Goal: Task Accomplishment & Management: Complete application form

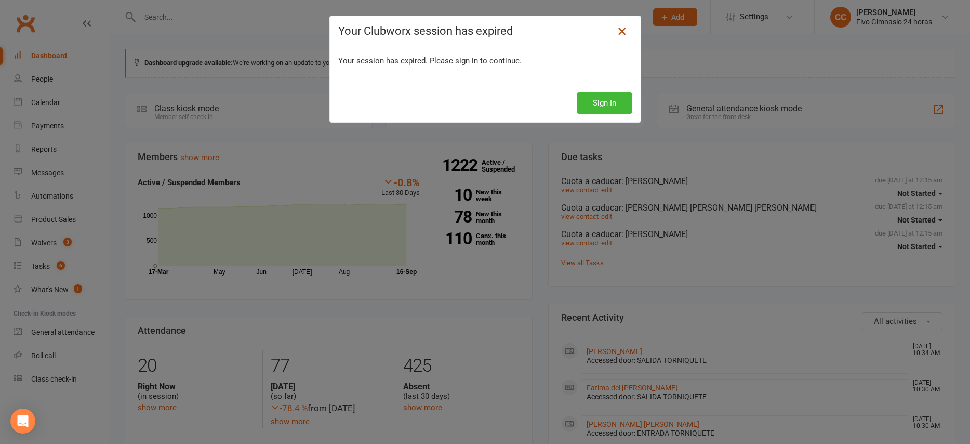
click at [617, 30] on icon at bounding box center [622, 31] width 12 height 12
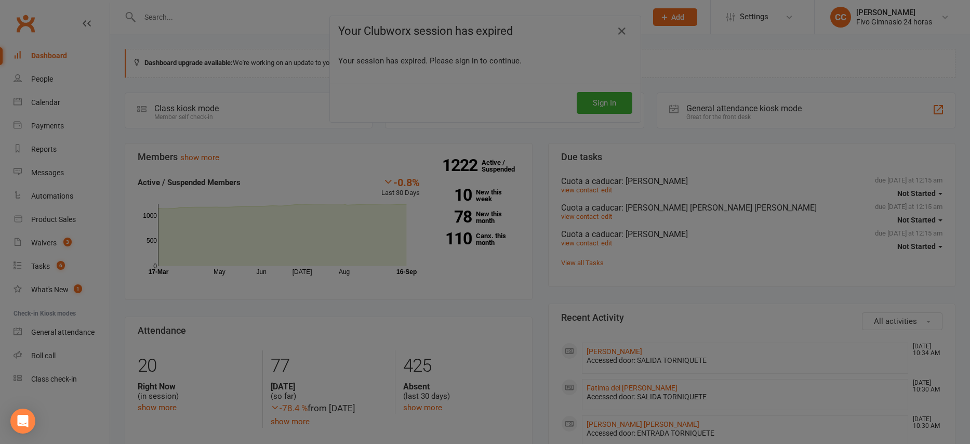
click at [597, 108] on div at bounding box center [485, 222] width 970 height 444
click at [43, 60] on div at bounding box center [485, 222] width 970 height 444
click at [46, 54] on div at bounding box center [485, 222] width 970 height 444
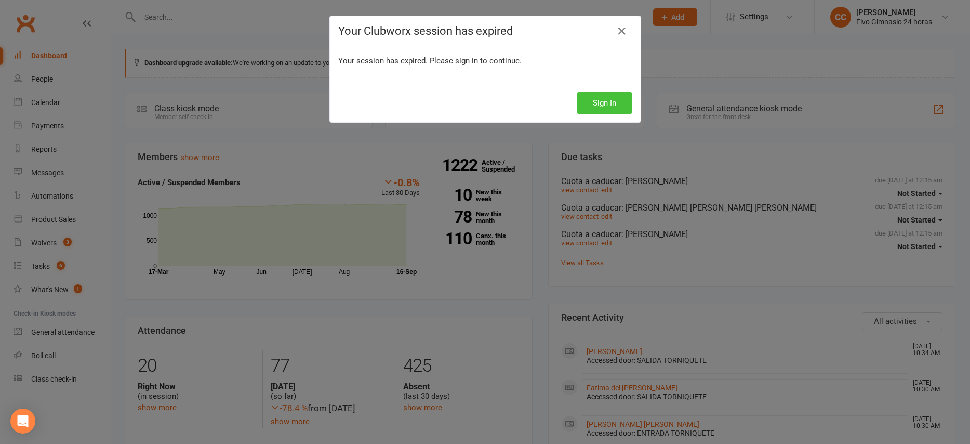
click at [586, 98] on button "Sign In" at bounding box center [605, 103] width 56 height 22
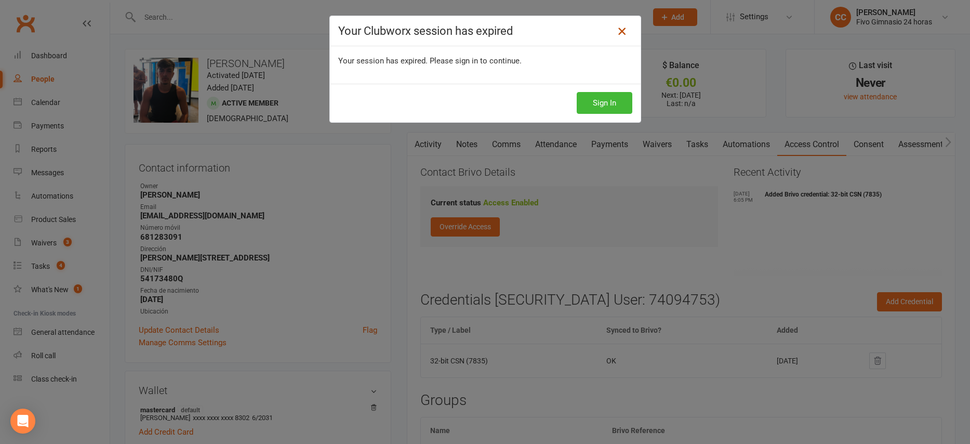
click at [620, 32] on icon at bounding box center [622, 31] width 12 height 12
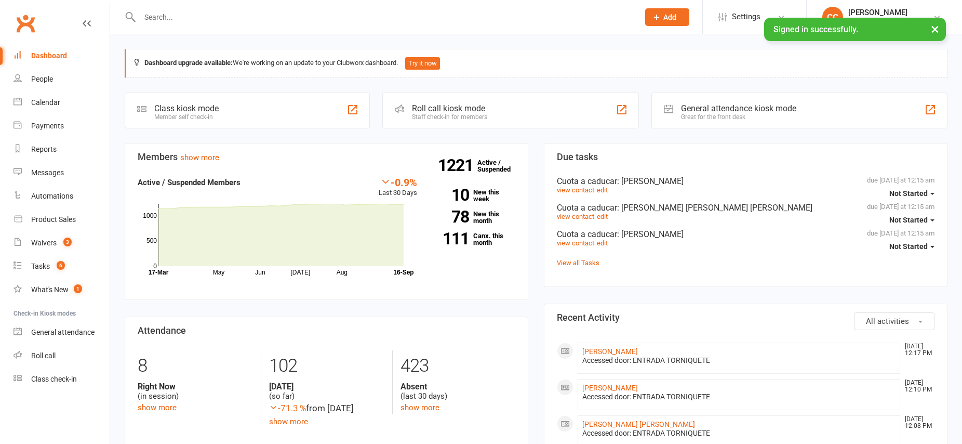
click at [675, 17] on span "Add" at bounding box center [669, 17] width 13 height 8
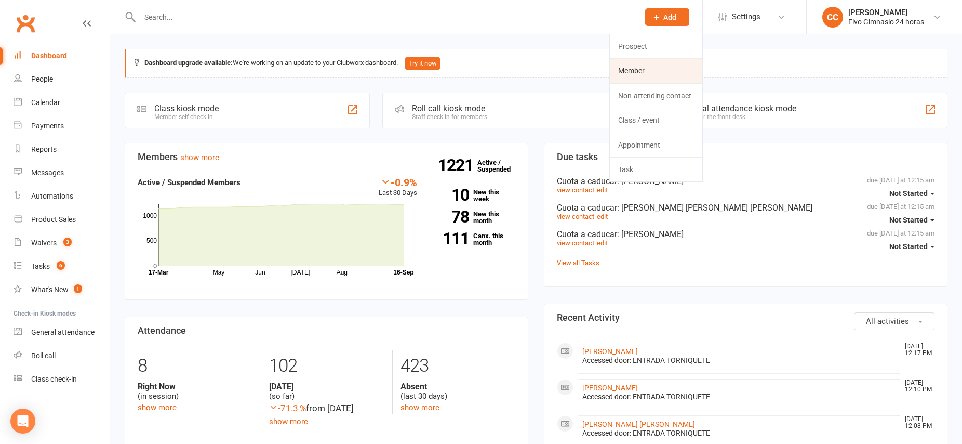
click at [643, 72] on link "Member" at bounding box center [656, 71] width 92 height 24
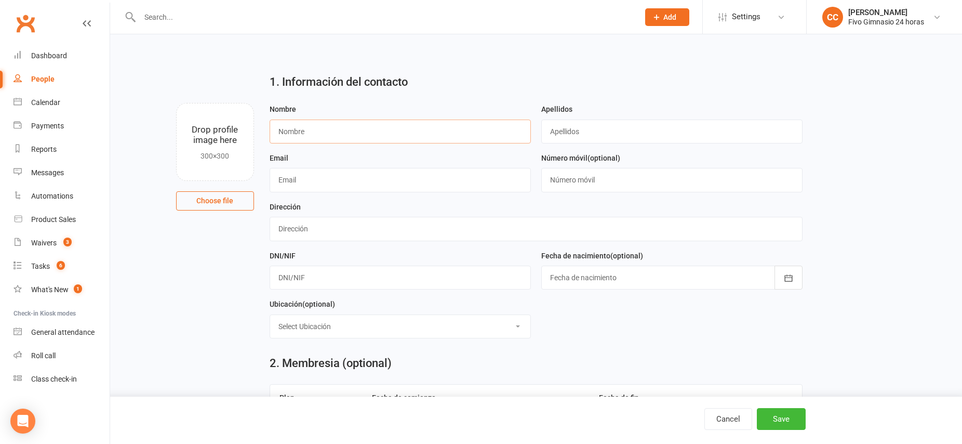
click at [290, 134] on input "text" at bounding box center [400, 132] width 261 height 24
type input "Maria Naikaren"
click at [612, 135] on input "text" at bounding box center [671, 132] width 261 height 24
type input "Santana Rodriguez"
click at [369, 178] on input "text" at bounding box center [400, 180] width 261 height 24
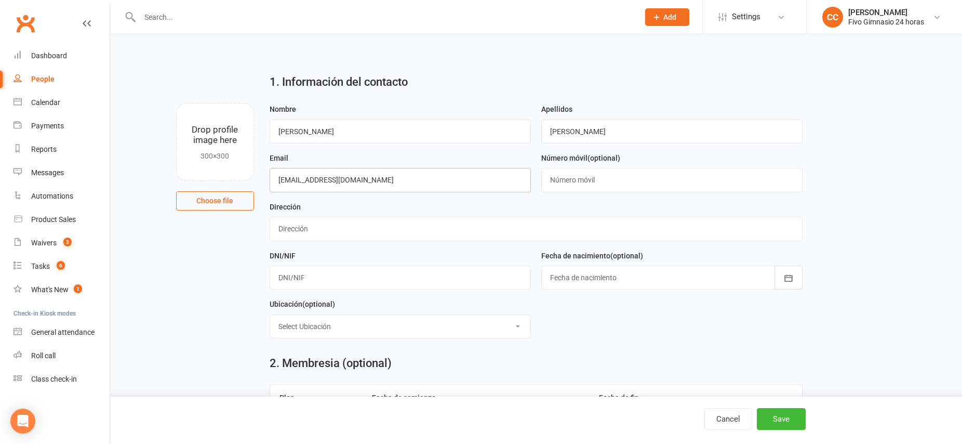
type input "marianaika2506@gmail.com"
click at [600, 174] on input "text" at bounding box center [671, 180] width 261 height 24
type input "600257456"
click at [303, 230] on input "text" at bounding box center [536, 229] width 533 height 24
type input "Calle El Pino N 1"
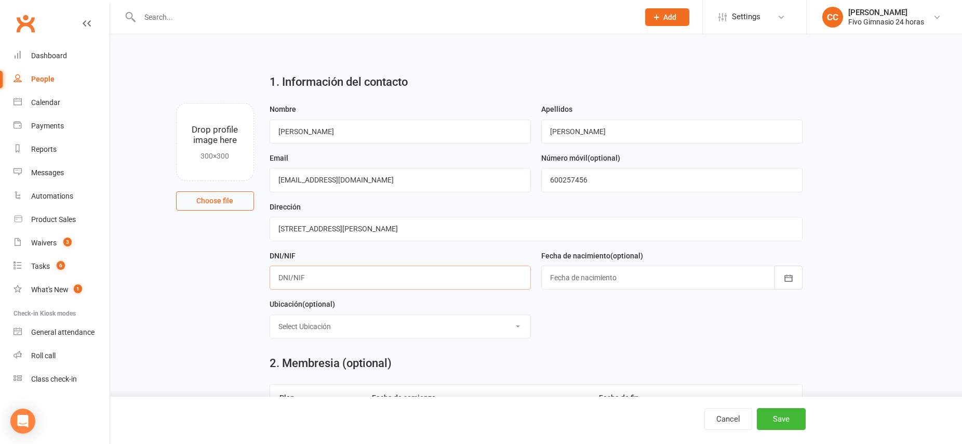
click at [296, 275] on input "text" at bounding box center [400, 278] width 261 height 24
type input "54387833D"
click at [572, 277] on div at bounding box center [671, 278] width 261 height 24
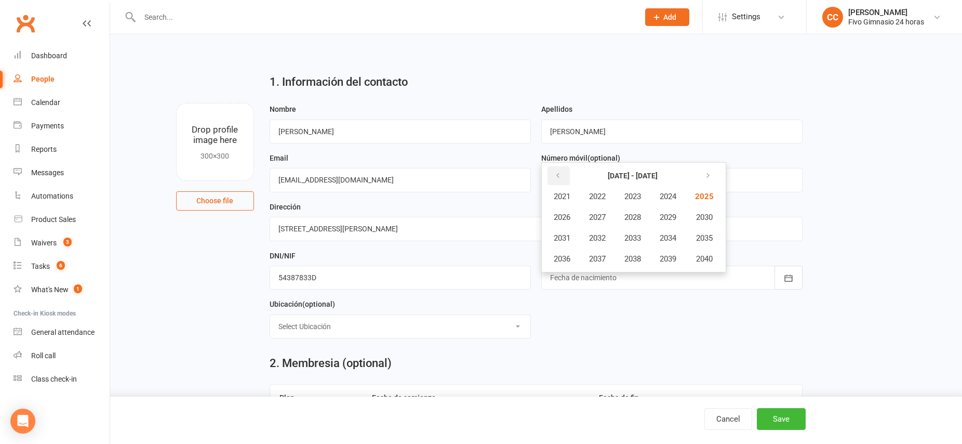
click at [563, 176] on button "button" at bounding box center [559, 175] width 22 height 19
click at [710, 171] on icon "button" at bounding box center [705, 175] width 7 height 8
click at [568, 217] on span "2006" at bounding box center [562, 217] width 17 height 9
click at [618, 223] on button "May" at bounding box center [618, 217] width 54 height 20
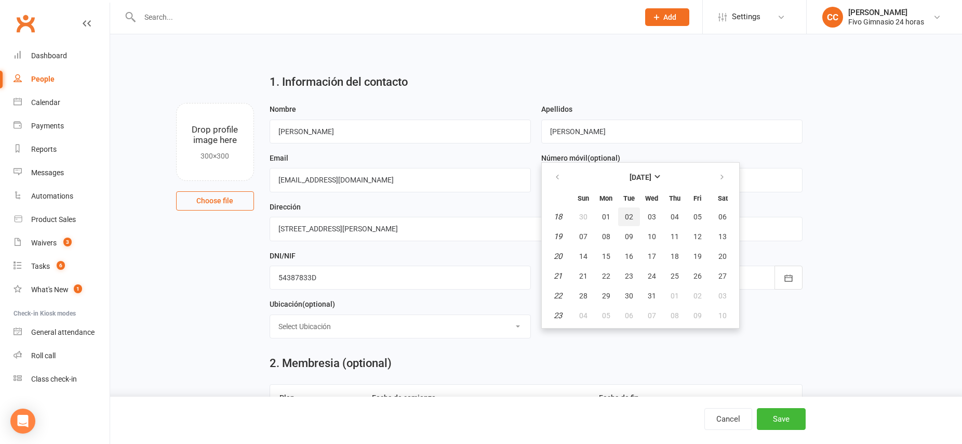
click at [632, 218] on span "02" at bounding box center [629, 217] width 8 height 8
type input "02 May 2006"
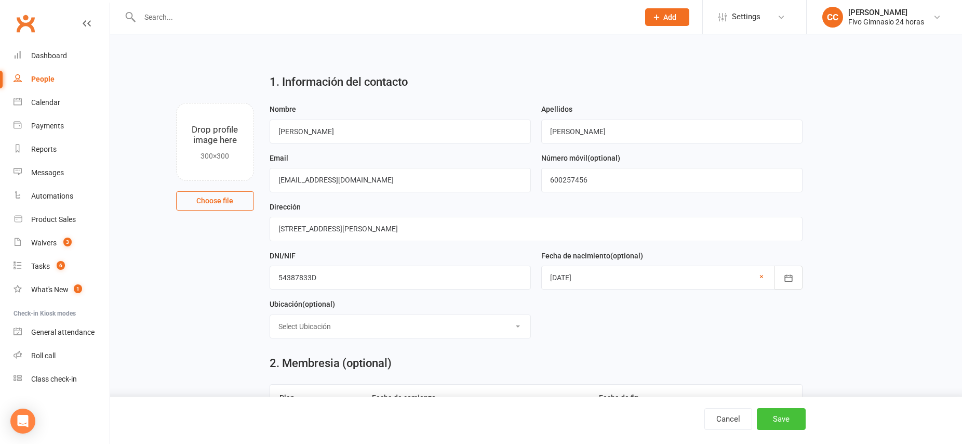
click at [787, 415] on button "Save" at bounding box center [781, 419] width 49 height 22
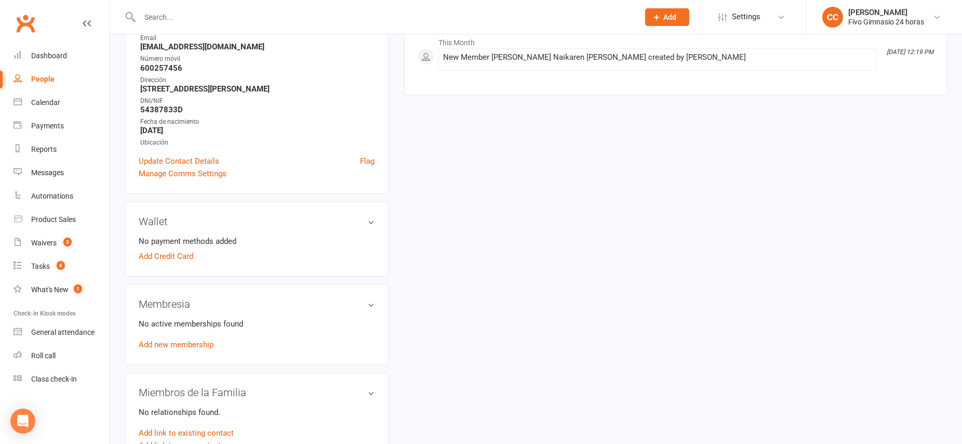
scroll to position [168, 0]
click at [188, 344] on link "Add new membership" at bounding box center [176, 342] width 75 height 9
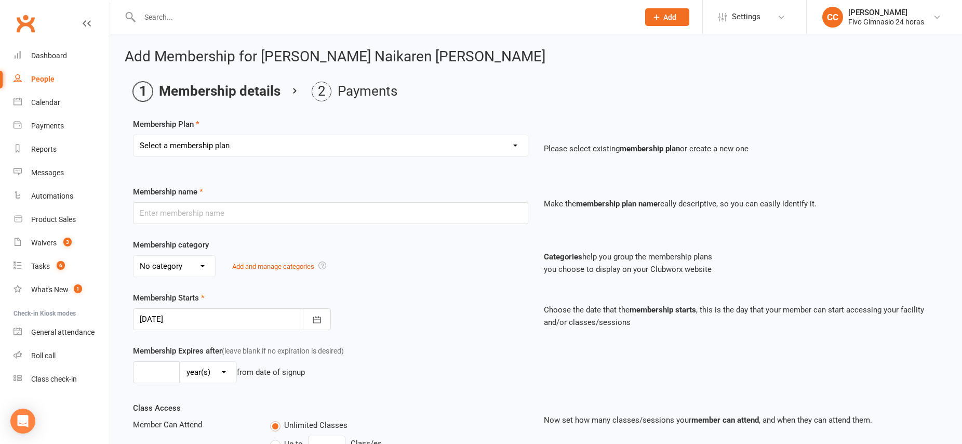
click at [191, 150] on select "Select a membership plan Cuota familiar Cuota estudiante 10 pases full Anual Se…" at bounding box center [331, 145] width 394 height 21
select select "21"
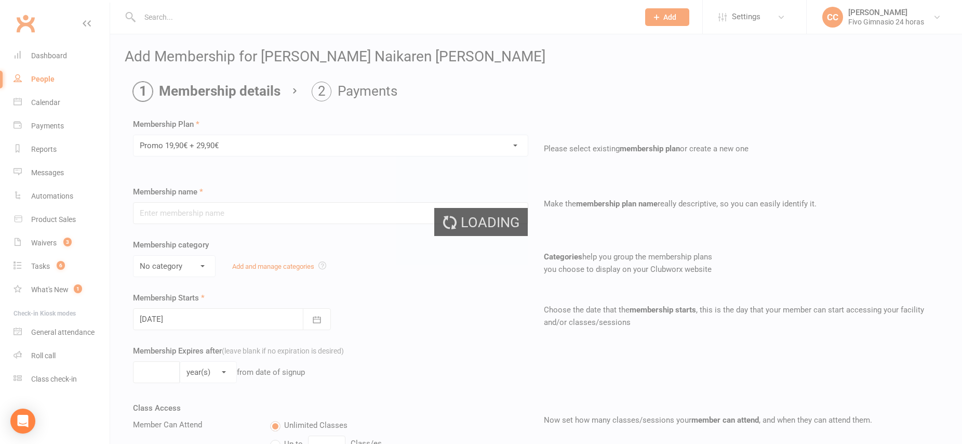
type input "Promo 19,90€ + 29,90€"
select select "4"
type input "0"
select select "2"
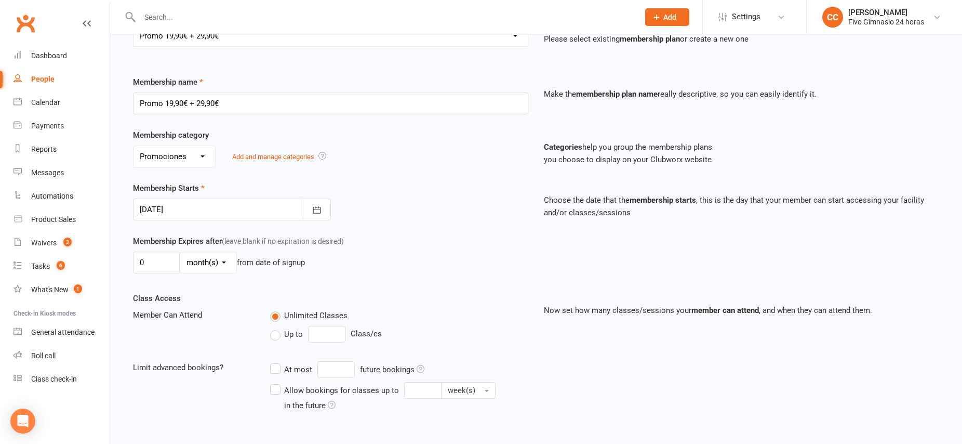
scroll to position [217, 0]
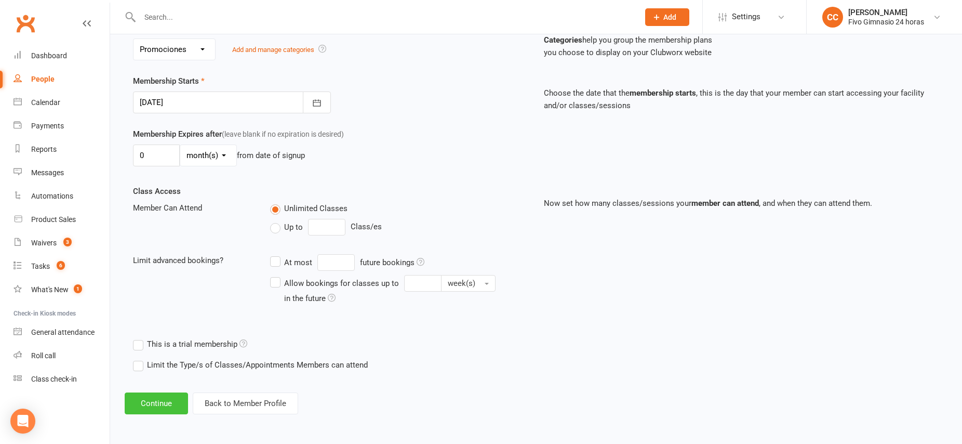
click at [148, 399] on button "Continue" at bounding box center [156, 403] width 63 height 22
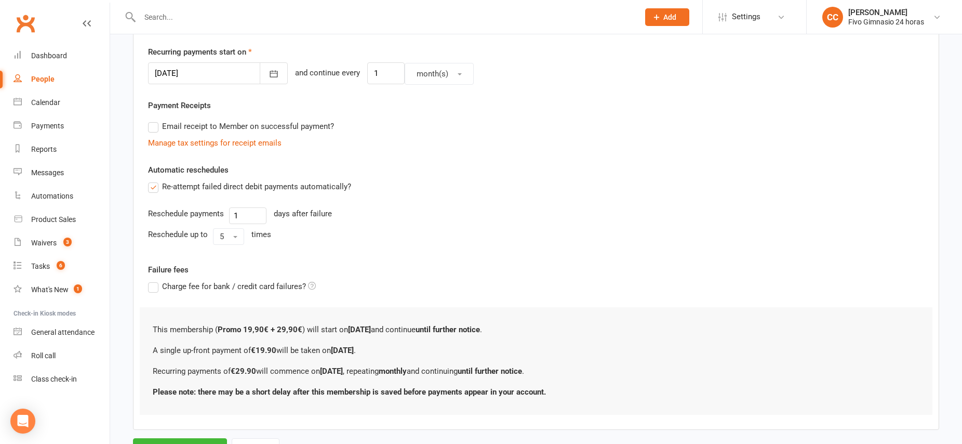
scroll to position [271, 0]
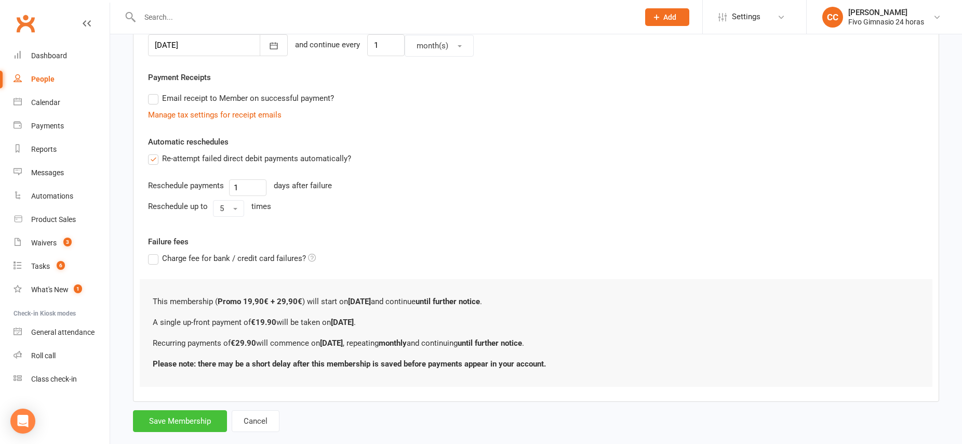
click at [157, 418] on button "Save Membership" at bounding box center [180, 421] width 94 height 22
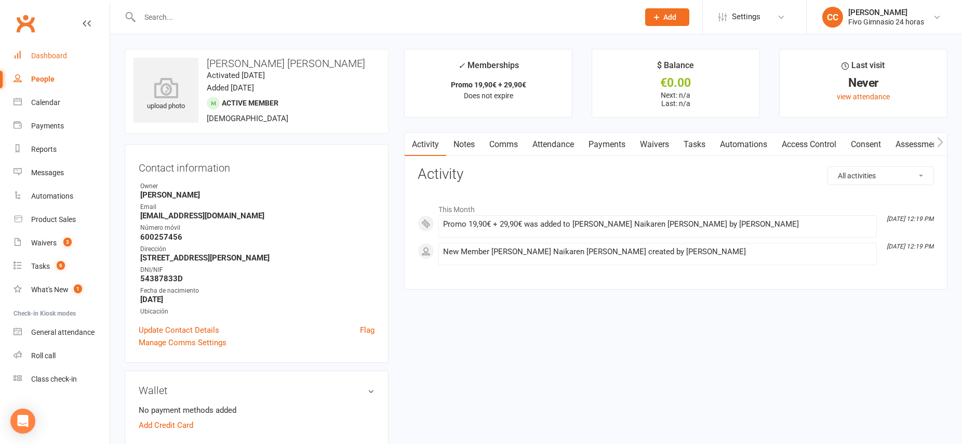
click at [43, 54] on div "Dashboard" at bounding box center [49, 55] width 36 height 8
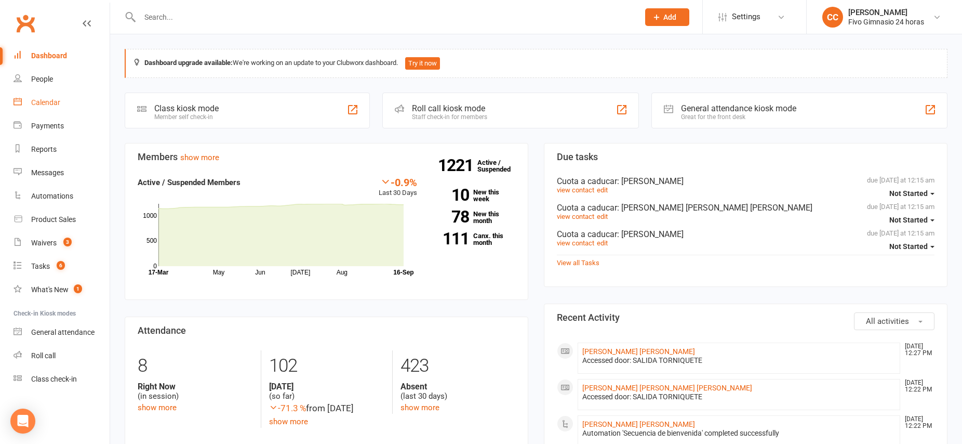
click at [45, 109] on link "Calendar" at bounding box center [62, 102] width 96 height 23
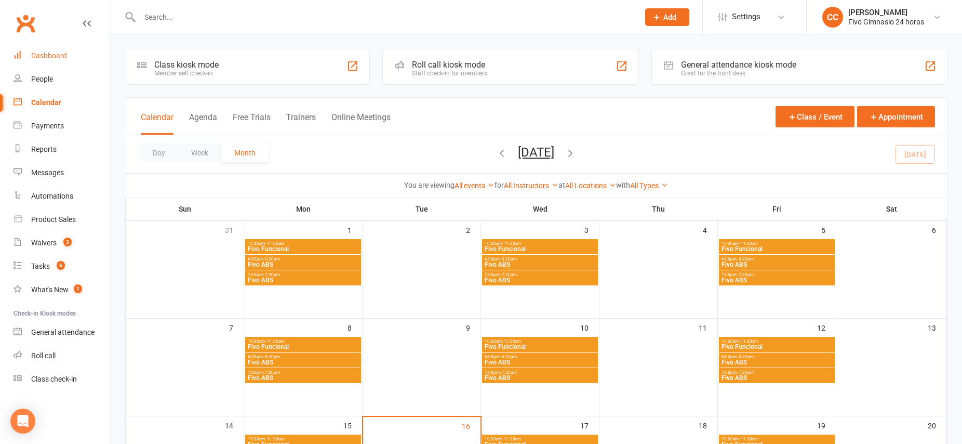
click at [43, 59] on div "Dashboard" at bounding box center [49, 55] width 36 height 8
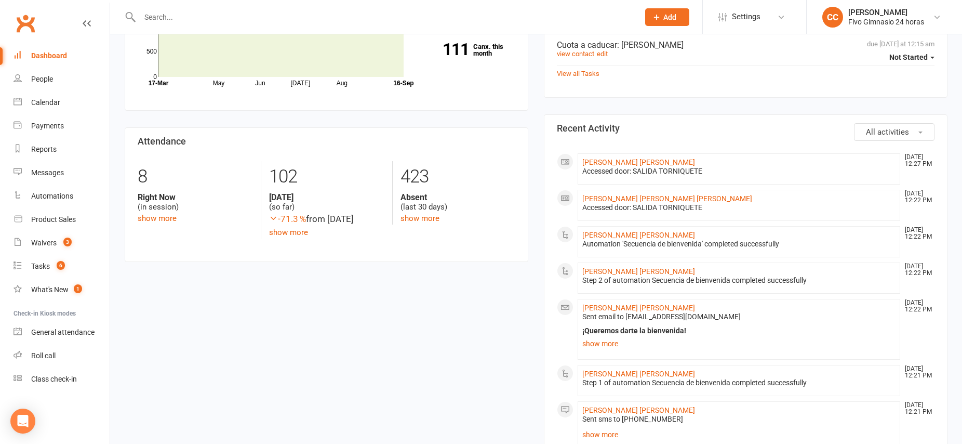
scroll to position [191, 0]
click at [642, 308] on link "Maria Naikaren Santana Rodriguez" at bounding box center [638, 306] width 113 height 8
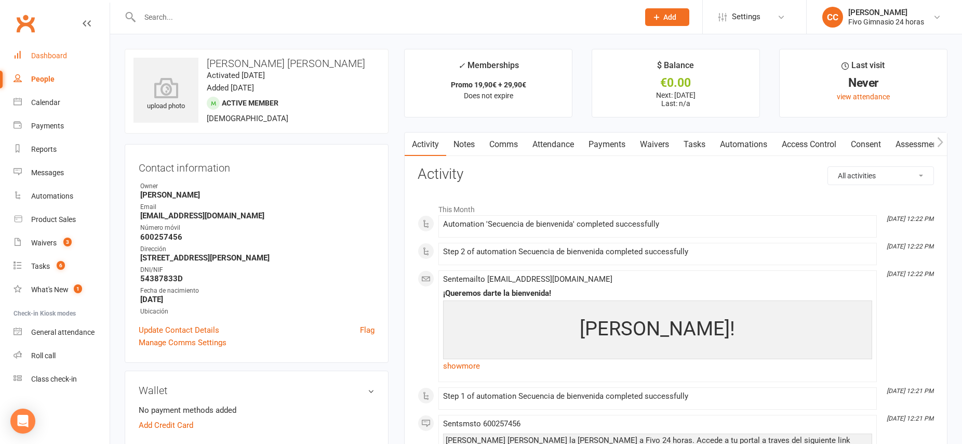
click at [49, 47] on link "Dashboard" at bounding box center [62, 55] width 96 height 23
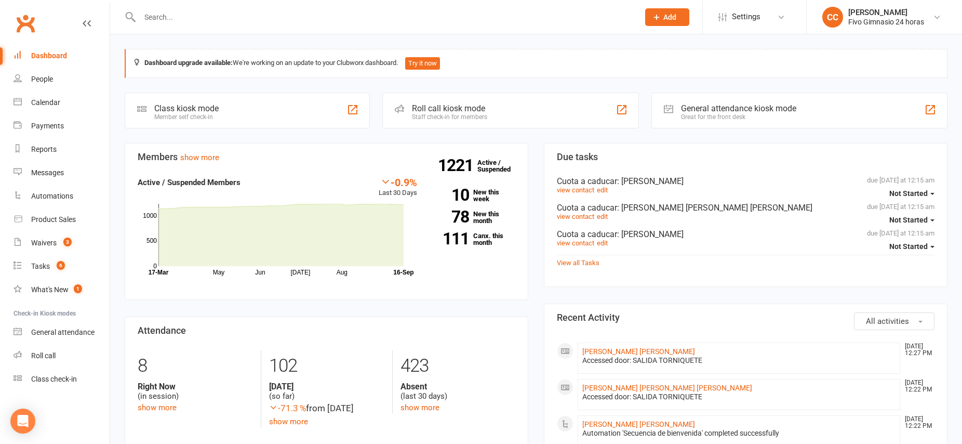
click at [663, 17] on span "Add" at bounding box center [669, 17] width 13 height 8
click at [648, 67] on link "Member" at bounding box center [656, 71] width 92 height 24
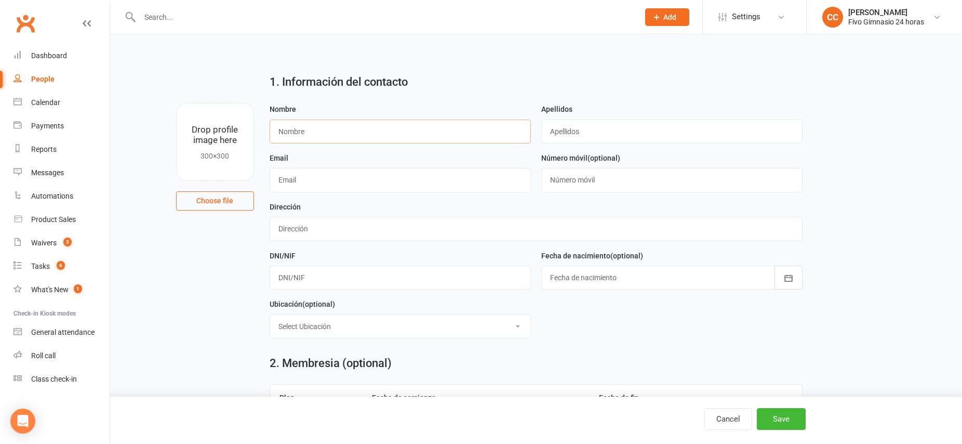
click at [363, 135] on input "text" at bounding box center [400, 132] width 261 height 24
type input "Rita Maria"
click at [630, 131] on input "text" at bounding box center [671, 132] width 261 height 24
type input "Socorro Herrera"
click at [332, 181] on input "text" at bounding box center [400, 180] width 261 height 24
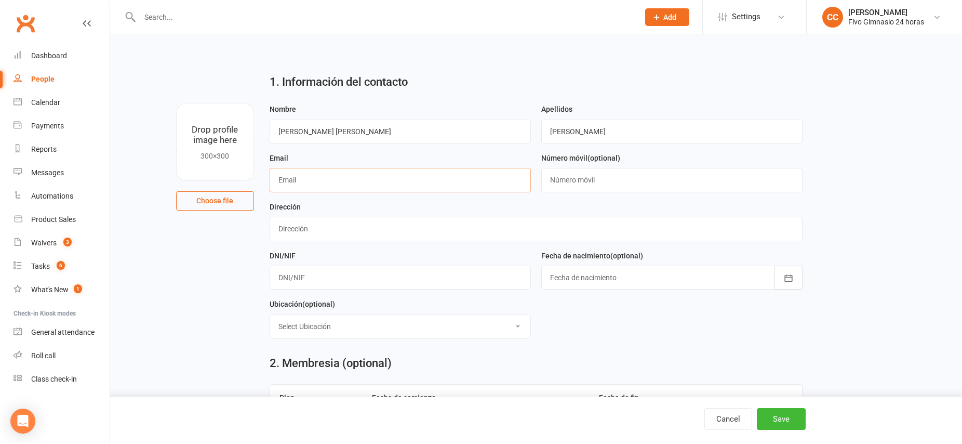
type input "s"
type input "S"
type input "s"
type input "socorrorita319@gmail.com"
click at [581, 178] on input "text" at bounding box center [671, 180] width 261 height 24
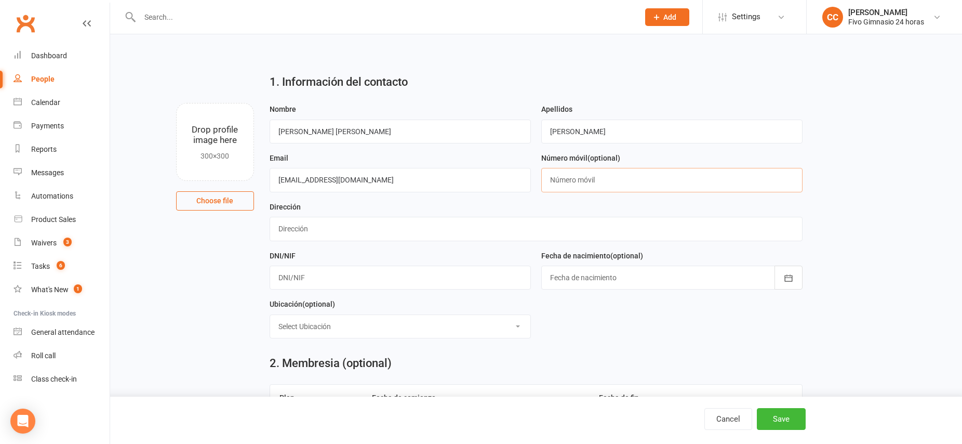
click at [581, 178] on input "text" at bounding box center [671, 180] width 261 height 24
type input "646323944"
click at [290, 225] on input "text" at bounding box center [536, 229] width 533 height 24
click at [276, 230] on input "Garcia Escames n 20" at bounding box center [536, 229] width 533 height 24
type input "C/ Garcia Escames n 20"
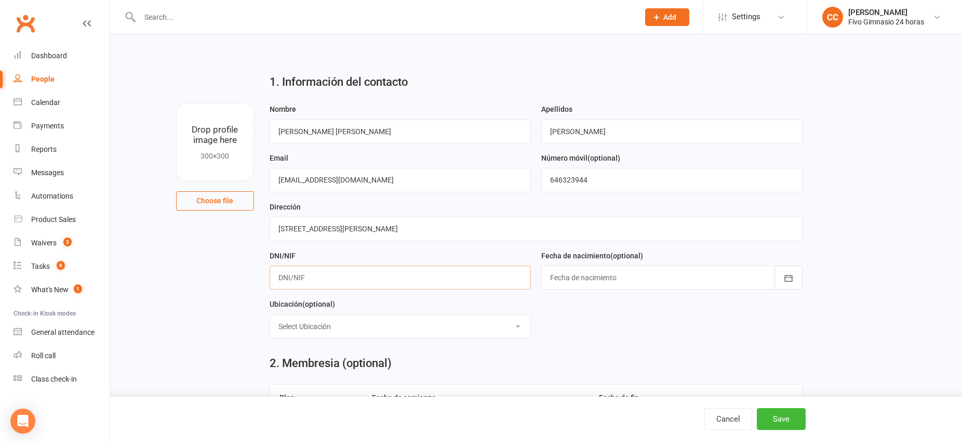
click at [316, 275] on input "text" at bounding box center [400, 278] width 261 height 24
type input "78512397B"
click at [642, 274] on div at bounding box center [671, 278] width 261 height 24
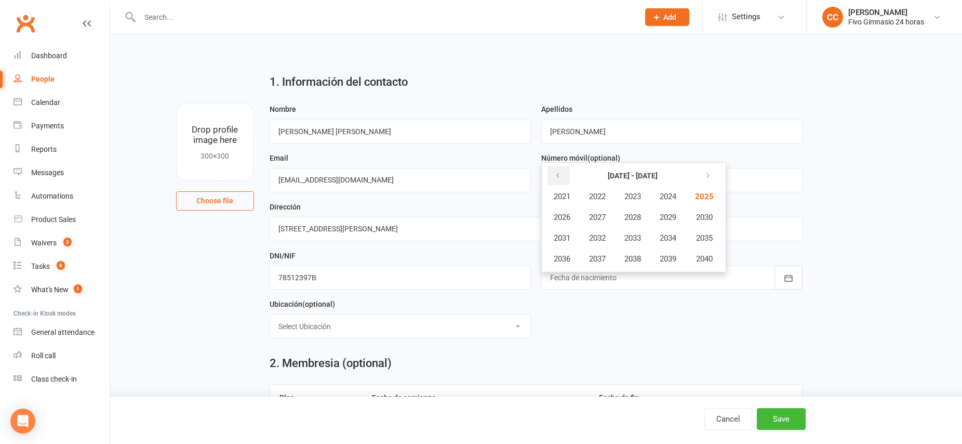
click at [561, 176] on icon "button" at bounding box center [557, 175] width 7 height 8
click at [600, 195] on span "1982" at bounding box center [597, 196] width 17 height 9
click at [572, 238] on span "July" at bounding box center [568, 237] width 14 height 9
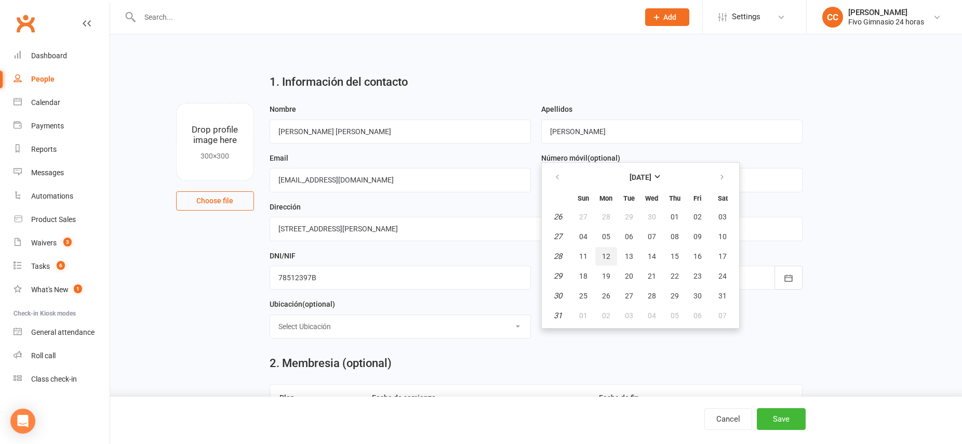
click at [609, 257] on span "12" at bounding box center [606, 256] width 8 height 8
type input "12 Jul 1982"
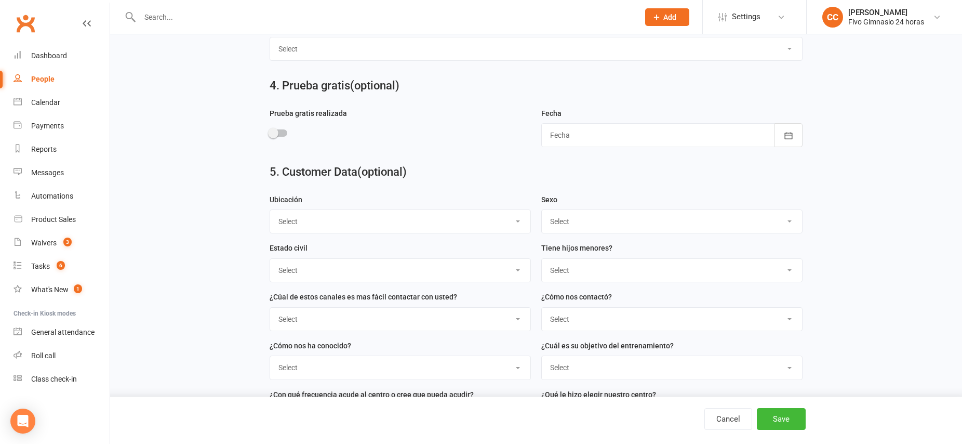
scroll to position [525, 0]
click at [769, 421] on button "Save" at bounding box center [781, 419] width 49 height 22
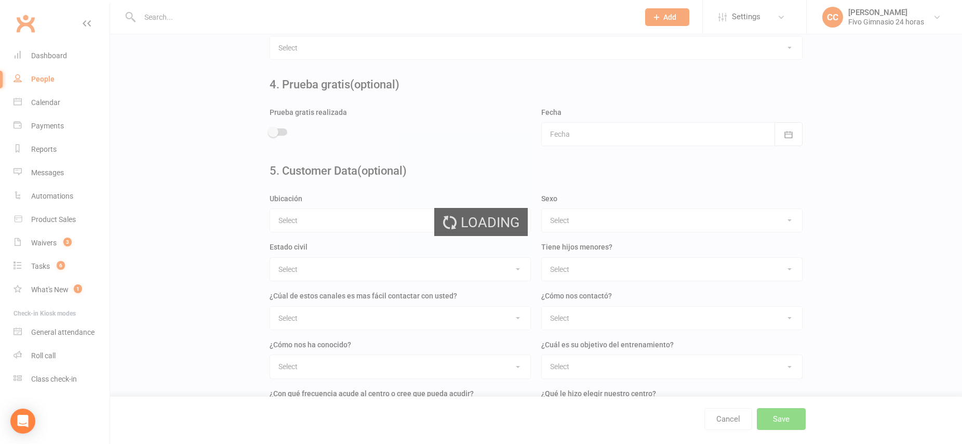
scroll to position [0, 0]
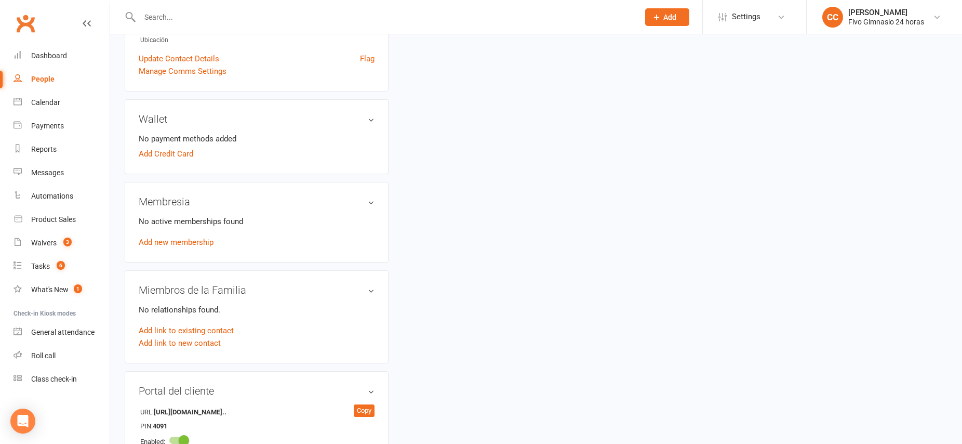
scroll to position [265, 0]
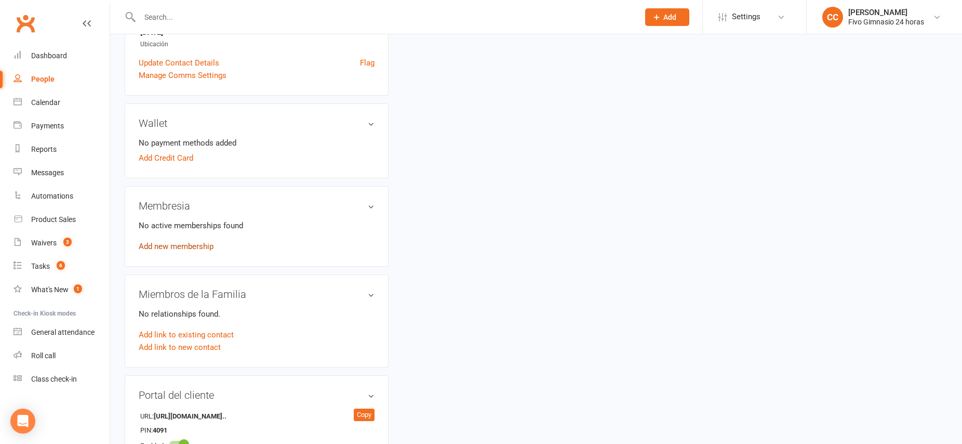
click at [200, 244] on link "Add new membership" at bounding box center [176, 246] width 75 height 9
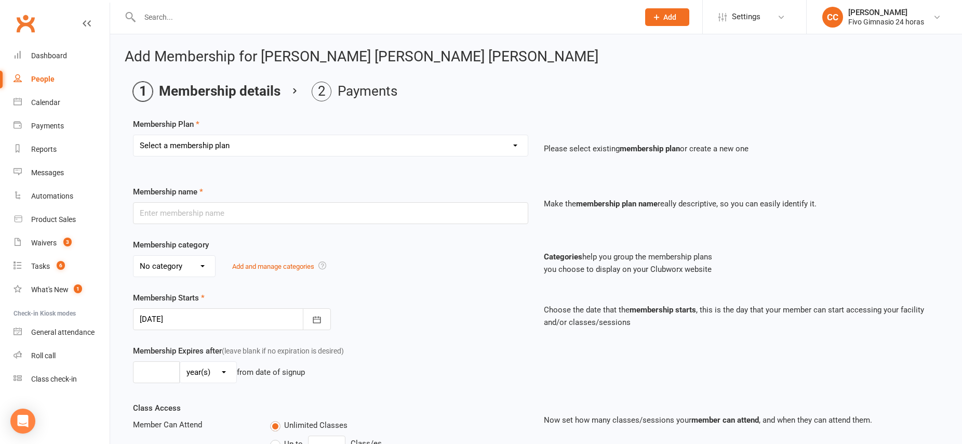
click at [218, 142] on select "Select a membership plan Cuota familiar Cuota estudiante 10 pases full Anual Se…" at bounding box center [331, 145] width 394 height 21
select select "22"
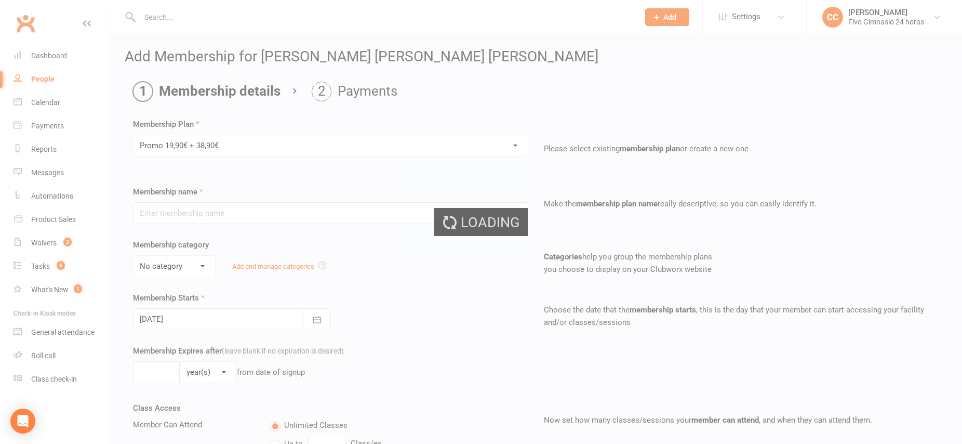
type input "Promo 19,90€ + 38,90€"
select select "4"
type input "0"
select select "2"
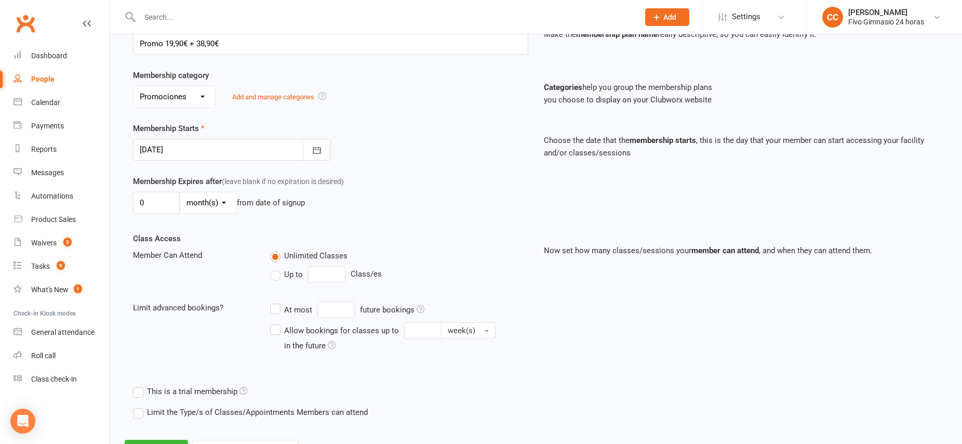
scroll to position [216, 0]
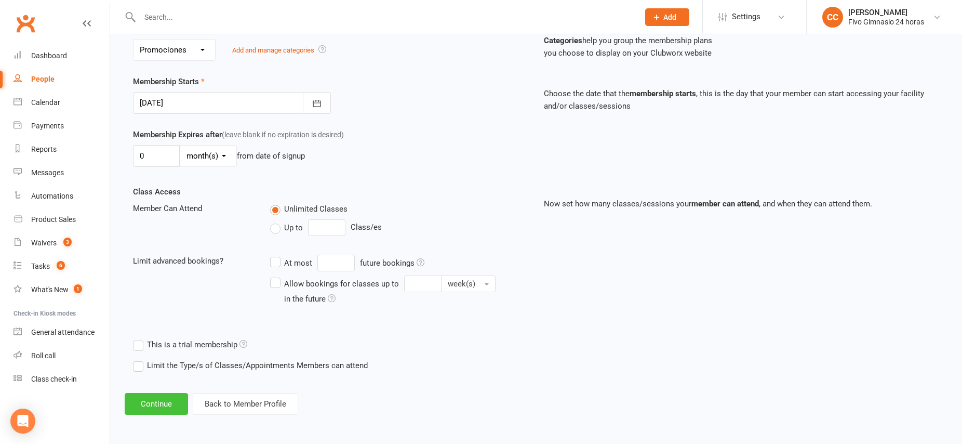
click at [172, 406] on button "Continue" at bounding box center [156, 404] width 63 height 22
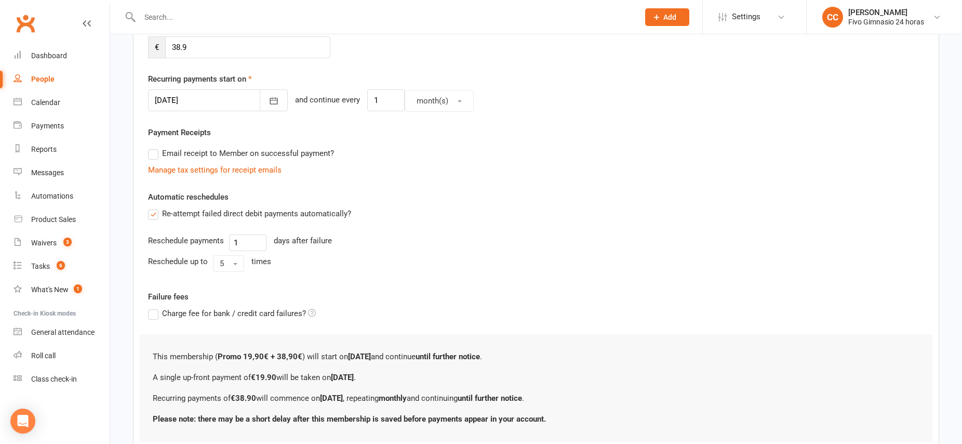
scroll to position [0, 0]
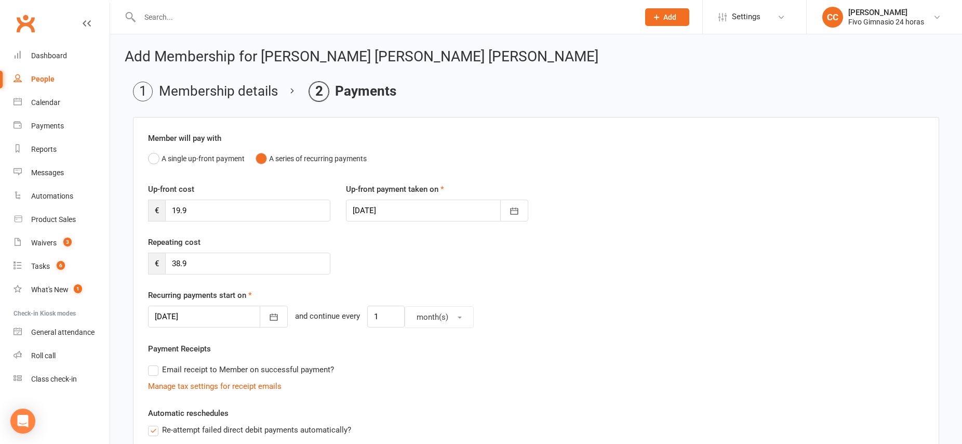
click at [199, 316] on div at bounding box center [218, 317] width 140 height 22
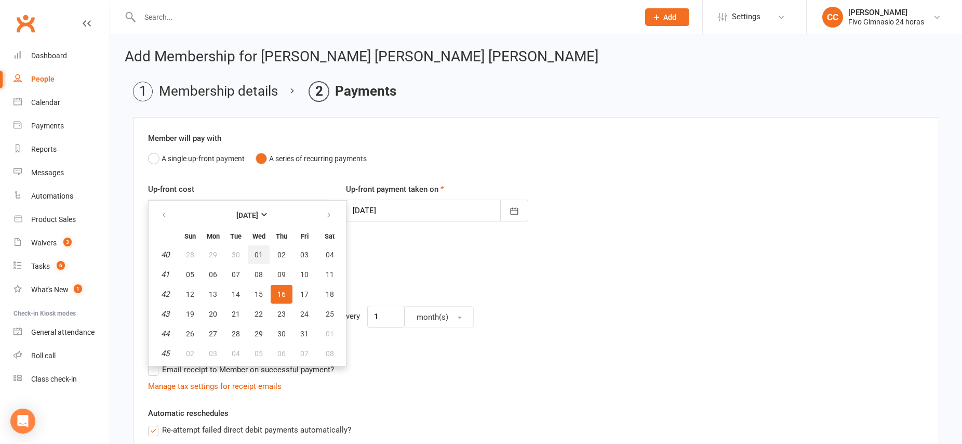
click at [257, 256] on span "01" at bounding box center [259, 254] width 8 height 8
type input "01 Oct 2025"
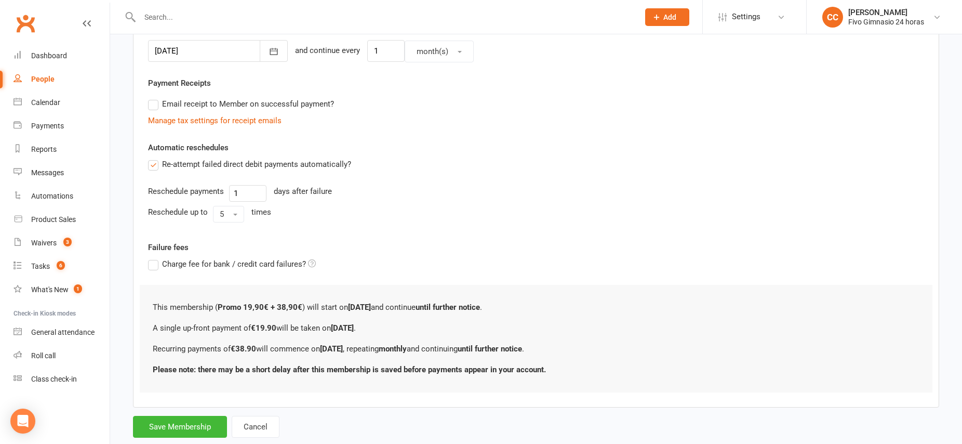
scroll to position [291, 0]
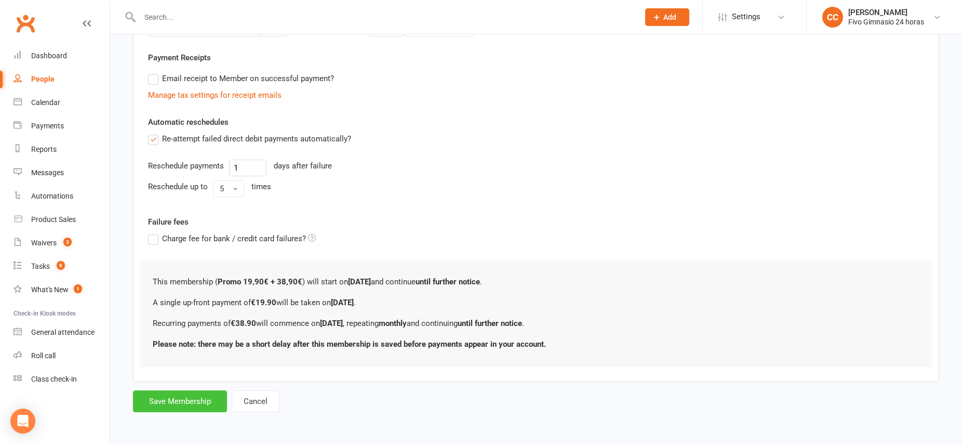
click at [191, 404] on button "Save Membership" at bounding box center [180, 401] width 94 height 22
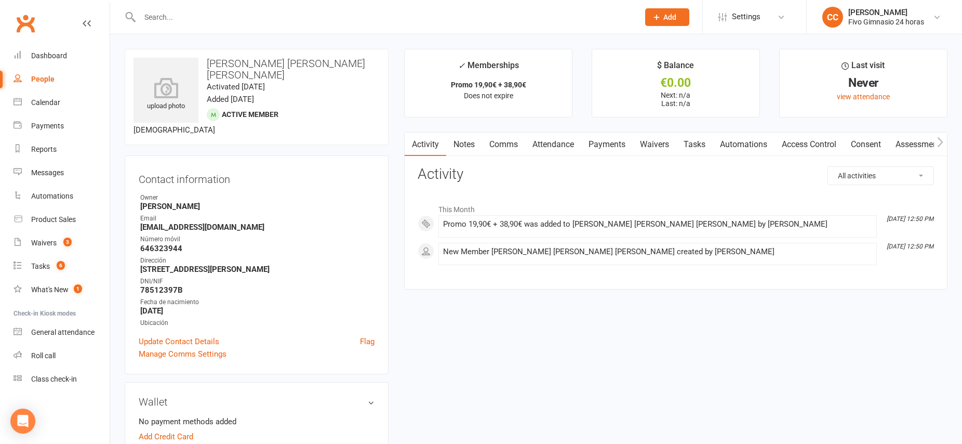
click at [809, 142] on link "Access Control" at bounding box center [809, 144] width 69 height 24
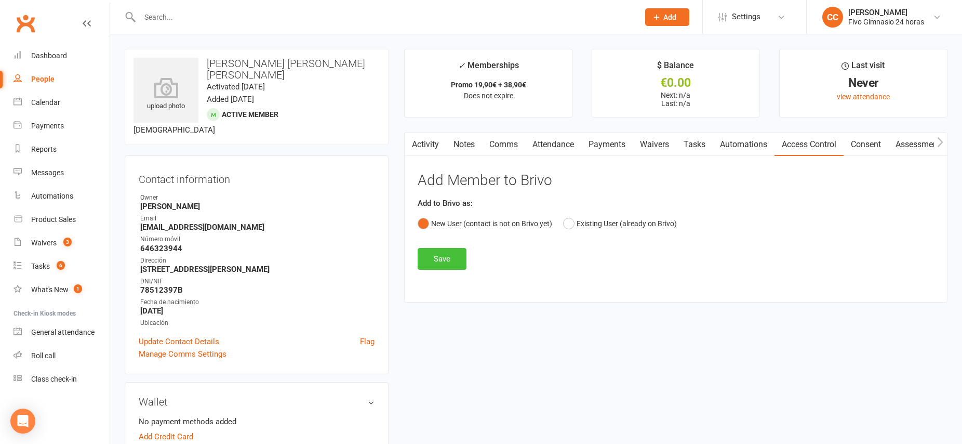
click at [442, 264] on button "Save" at bounding box center [442, 259] width 49 height 22
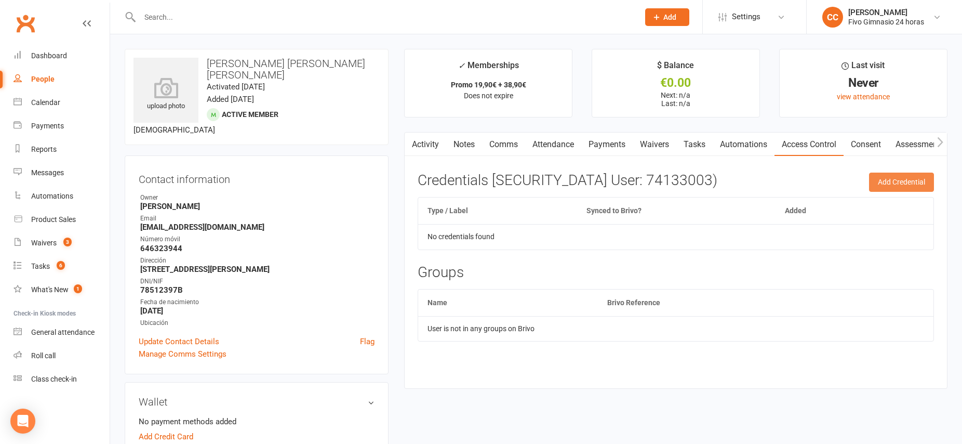
click at [902, 184] on button "Add Credential" at bounding box center [901, 181] width 65 height 19
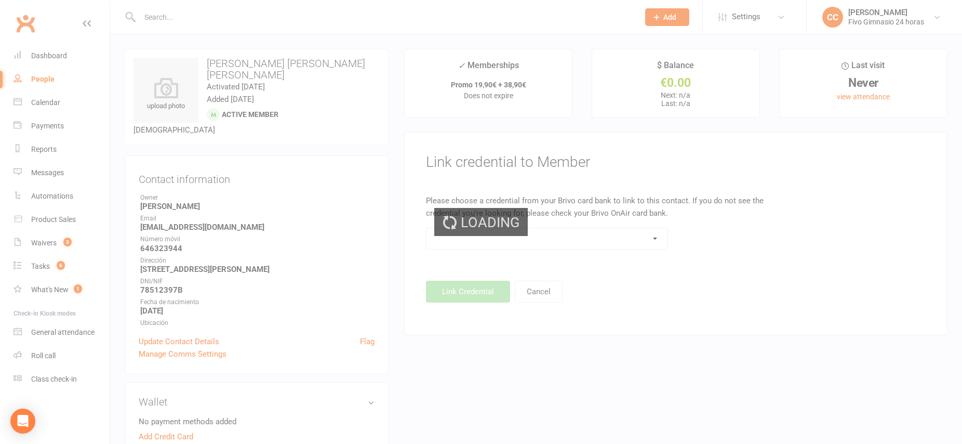
click at [653, 236] on div "Loading" at bounding box center [481, 222] width 962 height 444
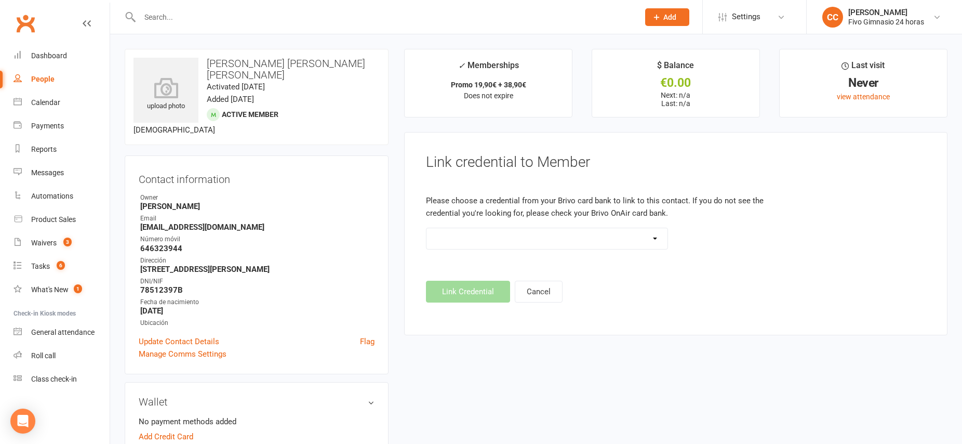
click at [655, 238] on select "Standard 26 Bit (54268) Standard 26 Bit (54269) Standard 26 Bit (54270) Standar…" at bounding box center [547, 238] width 241 height 21
select select "8712"
click at [473, 290] on button "Link Credential" at bounding box center [468, 292] width 84 height 22
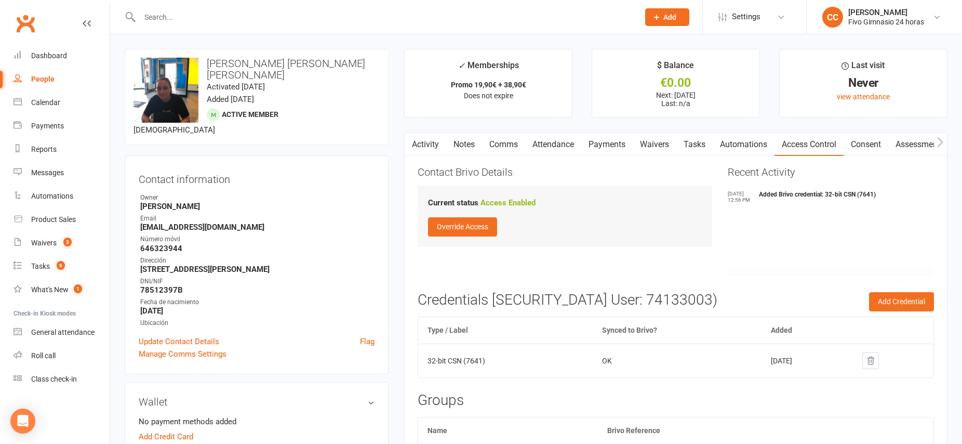
click at [657, 145] on link "Waivers" at bounding box center [655, 144] width 44 height 24
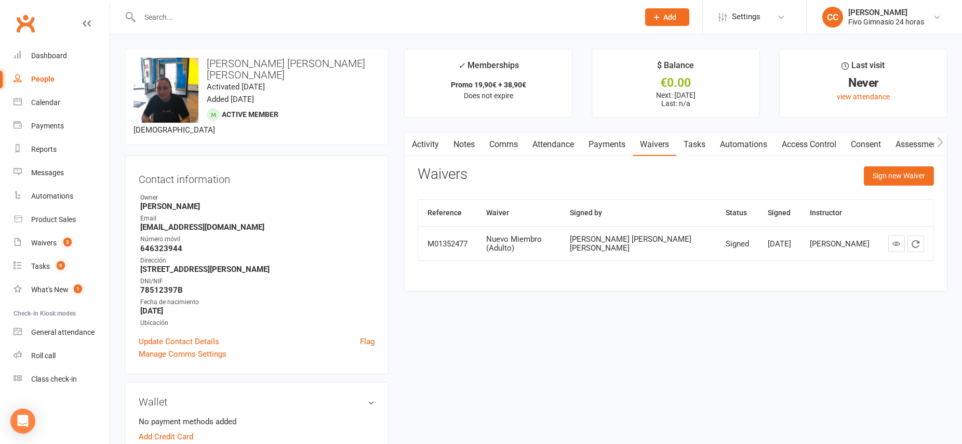
click at [609, 145] on link "Payments" at bounding box center [606, 144] width 51 height 24
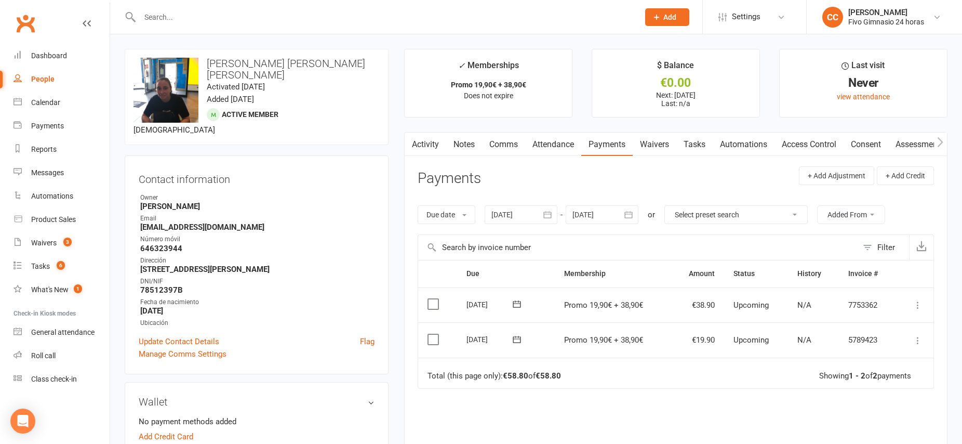
click at [917, 340] on icon at bounding box center [918, 340] width 10 height 10
click at [868, 361] on link "Mark as Paid (Cash)" at bounding box center [872, 360] width 103 height 21
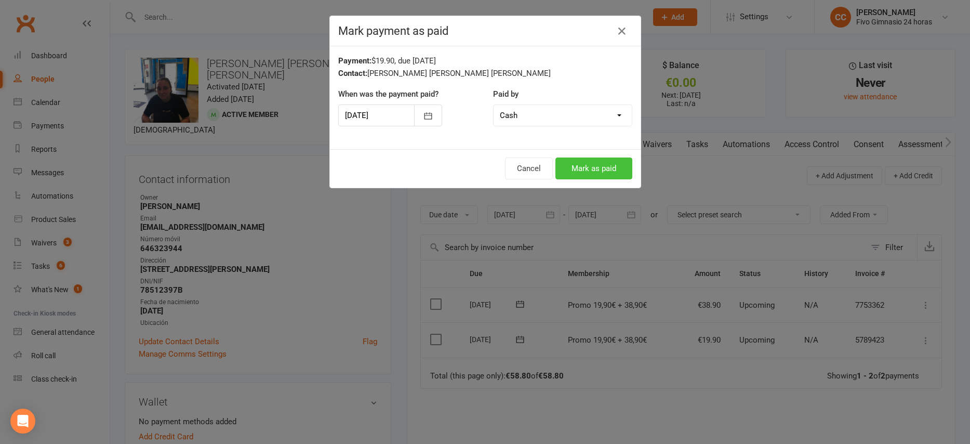
click at [587, 166] on button "Mark as paid" at bounding box center [593, 168] width 77 height 22
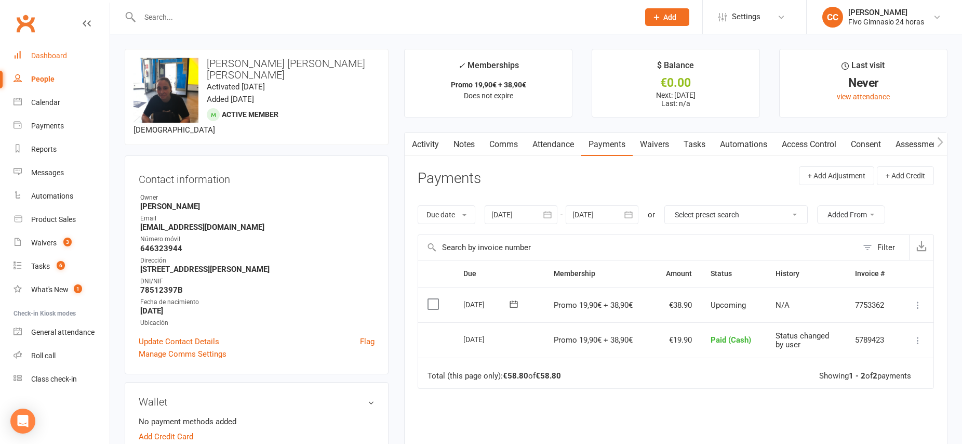
click at [46, 55] on div "Dashboard" at bounding box center [49, 55] width 36 height 8
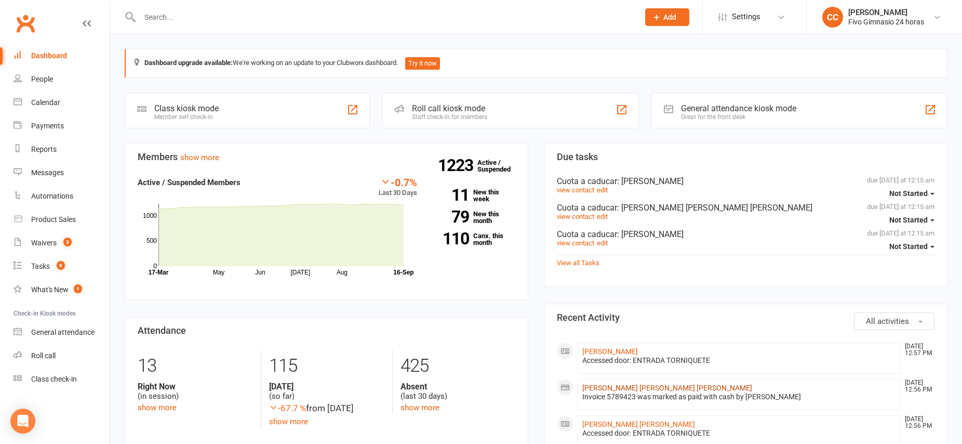
click at [596, 387] on link "Rita Maria Socorro Herrera" at bounding box center [667, 387] width 170 height 8
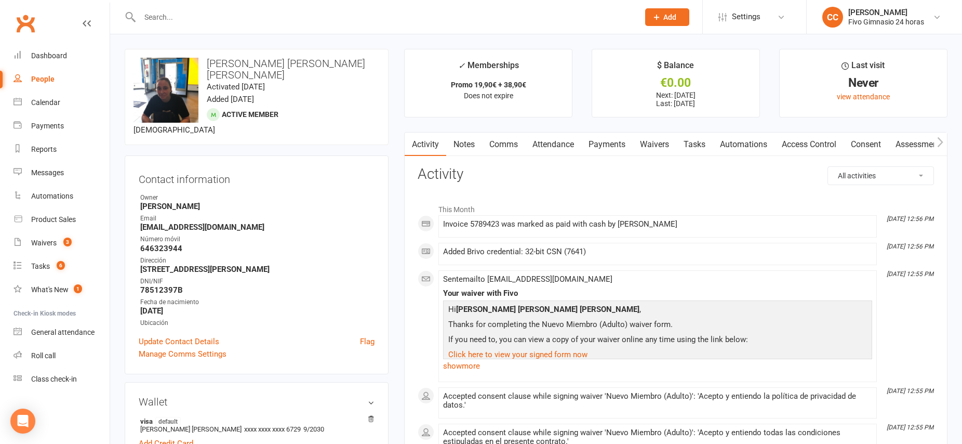
click at [656, 145] on link "Waivers" at bounding box center [655, 144] width 44 height 24
